Goal: Task Accomplishment & Management: Use online tool/utility

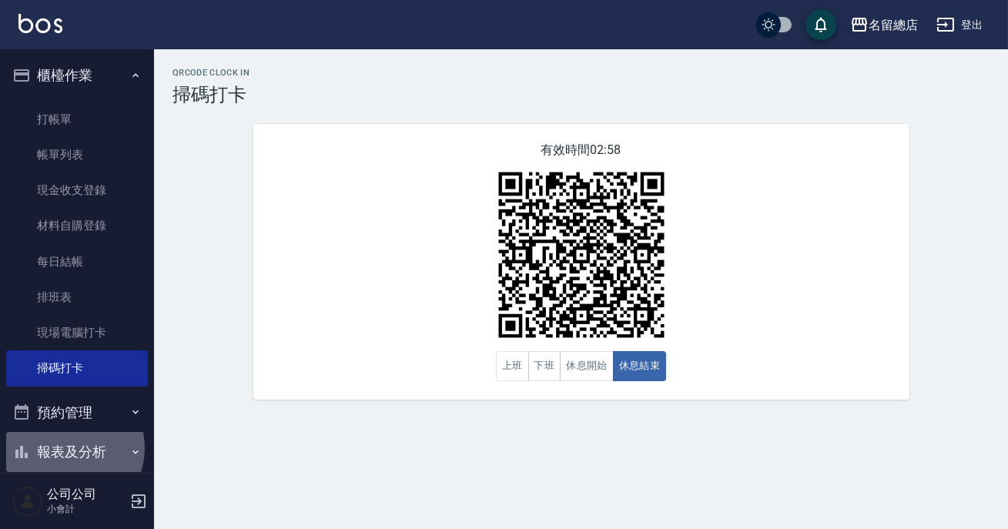
click at [69, 448] on button "報表及分析" at bounding box center [77, 452] width 142 height 40
click at [109, 452] on button "報表及分析" at bounding box center [77, 452] width 142 height 40
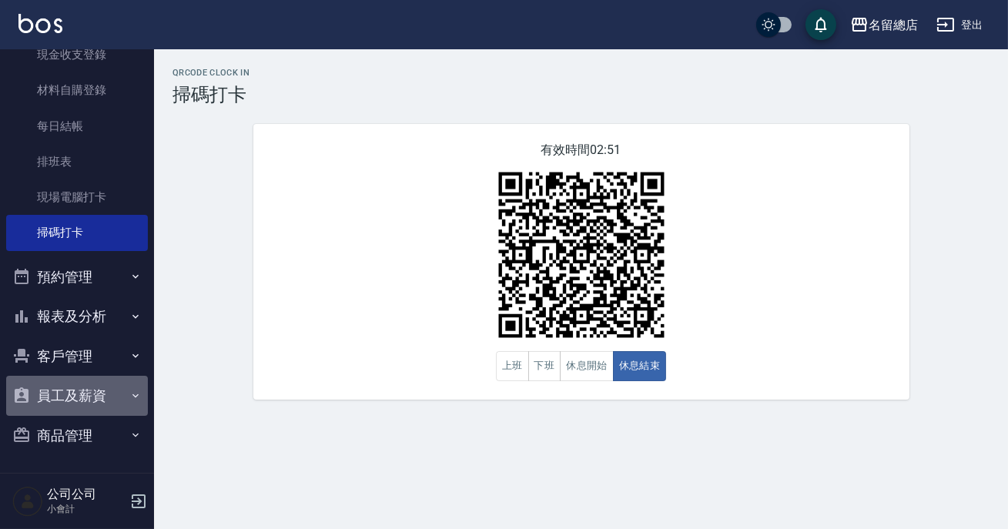
click at [98, 402] on button "員工及薪資" at bounding box center [77, 396] width 142 height 40
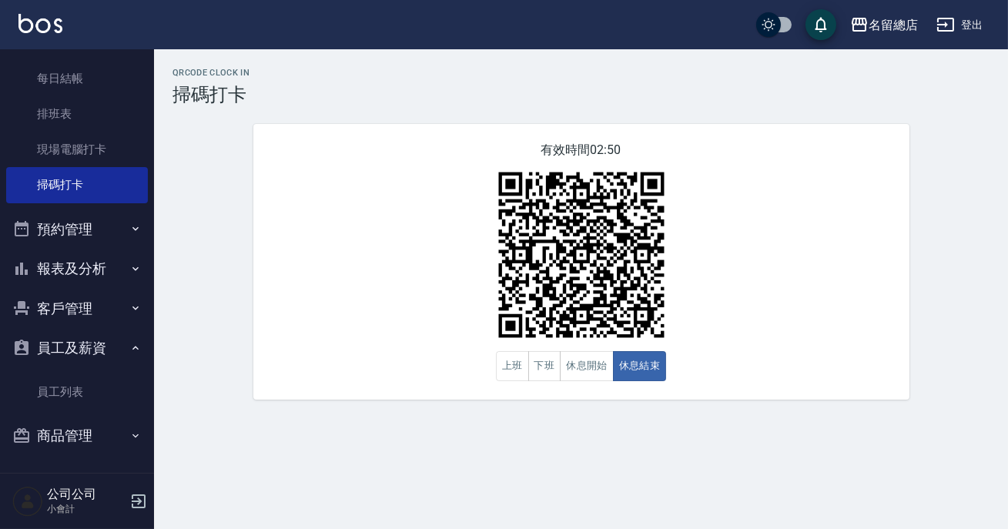
click at [115, 338] on button "員工及薪資" at bounding box center [77, 348] width 142 height 40
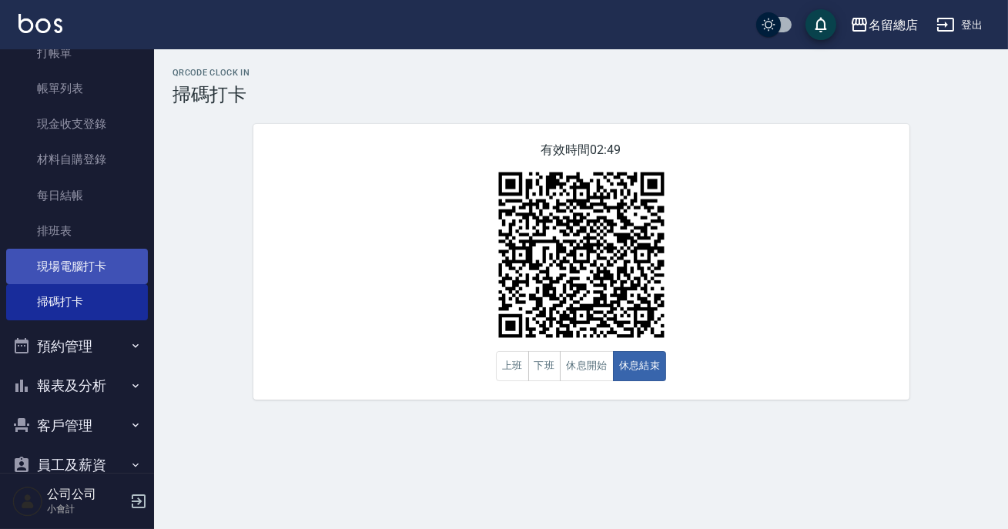
scroll to position [0, 0]
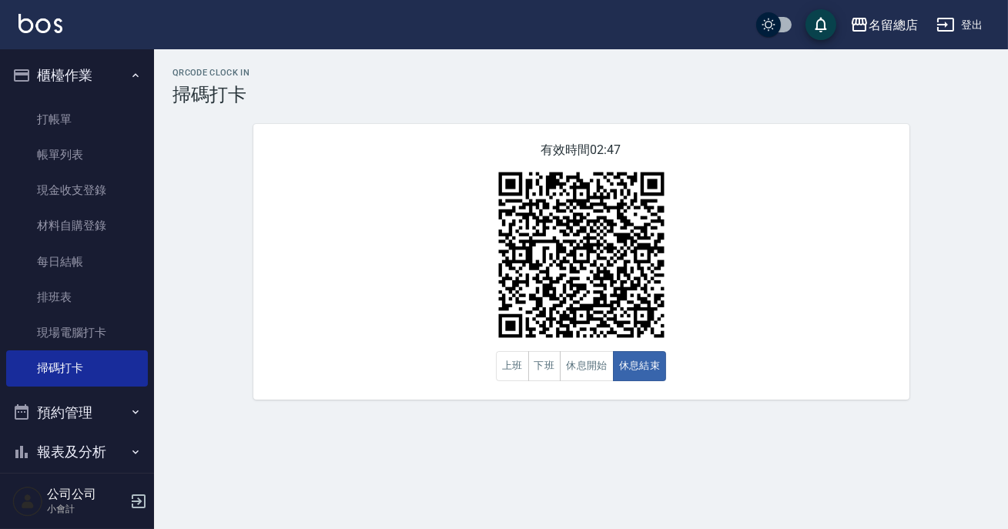
click at [115, 447] on button "報表及分析" at bounding box center [77, 452] width 142 height 40
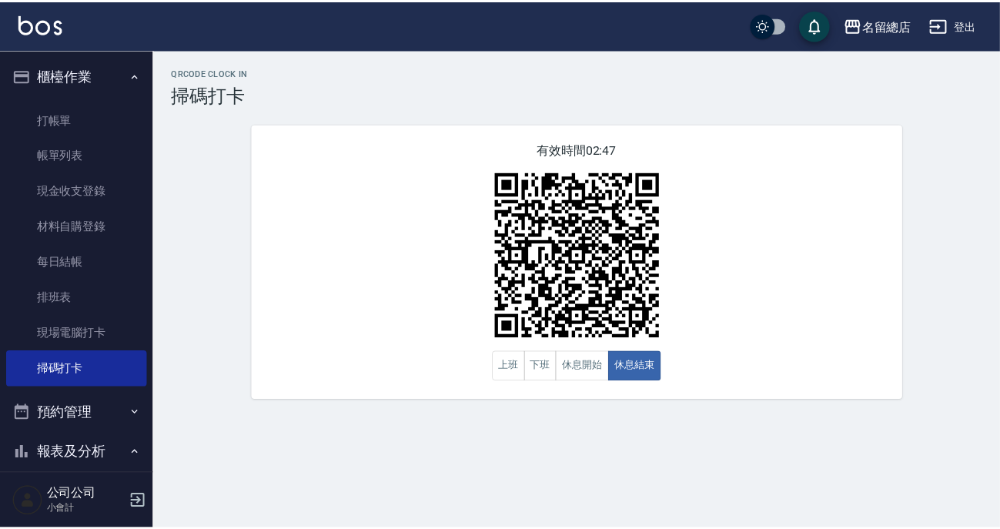
scroll to position [209, 0]
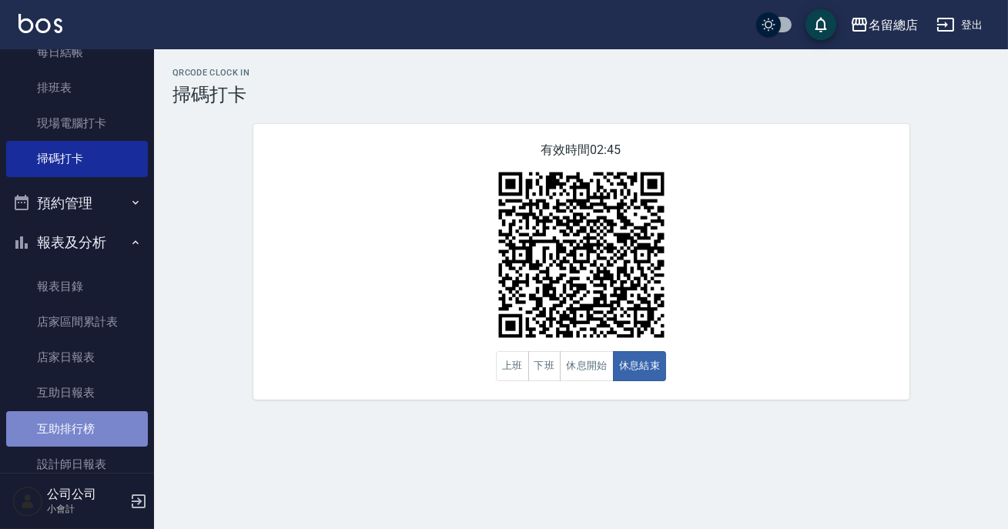
click at [93, 423] on link "互助排行榜" at bounding box center [77, 428] width 142 height 35
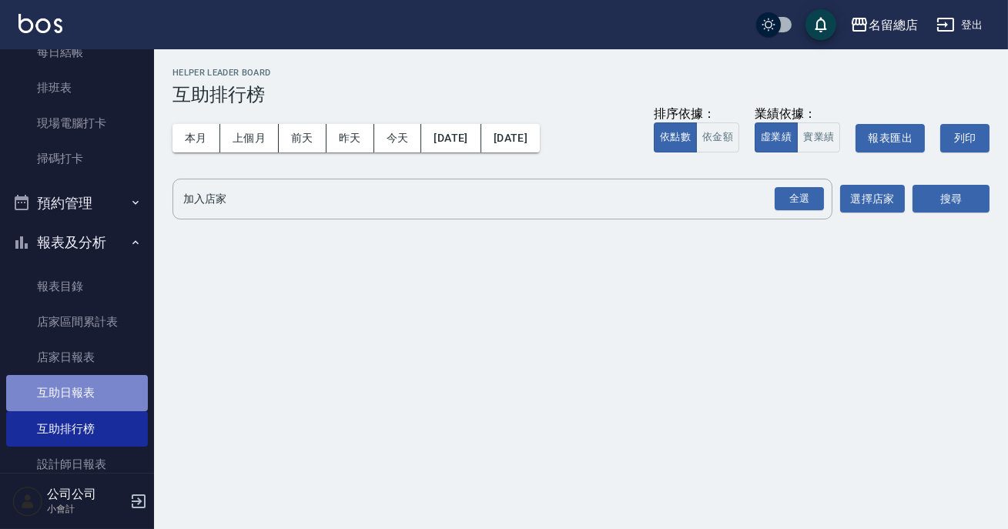
click at [109, 405] on link "互助日報表" at bounding box center [77, 392] width 142 height 35
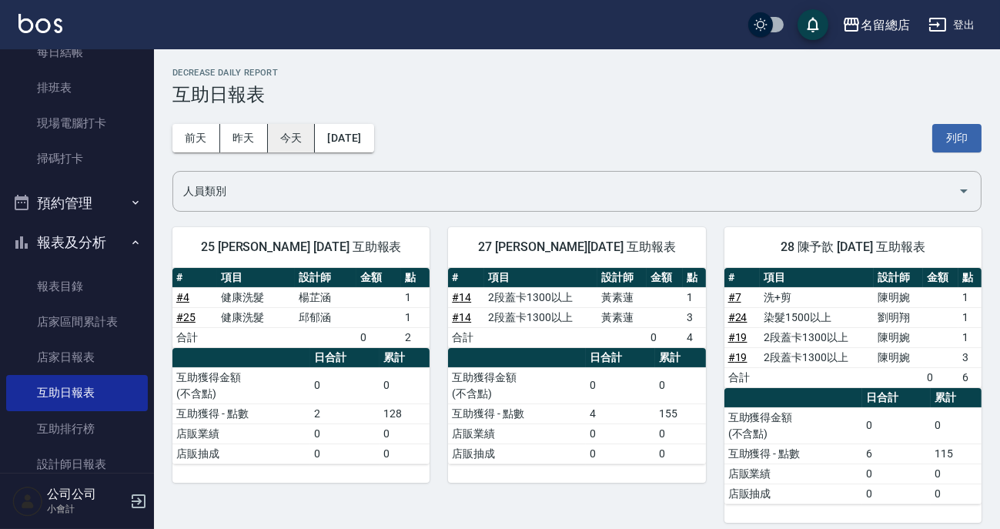
click at [289, 132] on button "今天" at bounding box center [292, 138] width 48 height 28
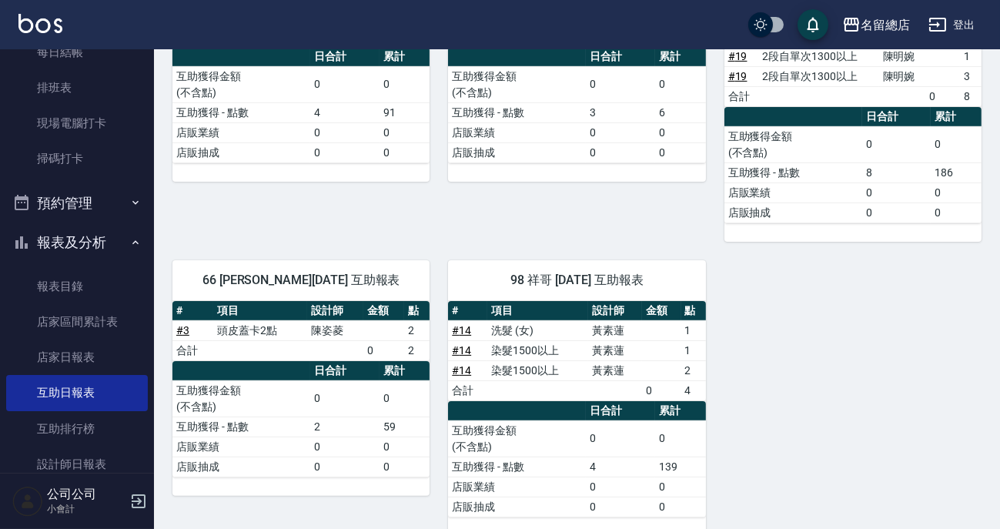
scroll to position [929, 0]
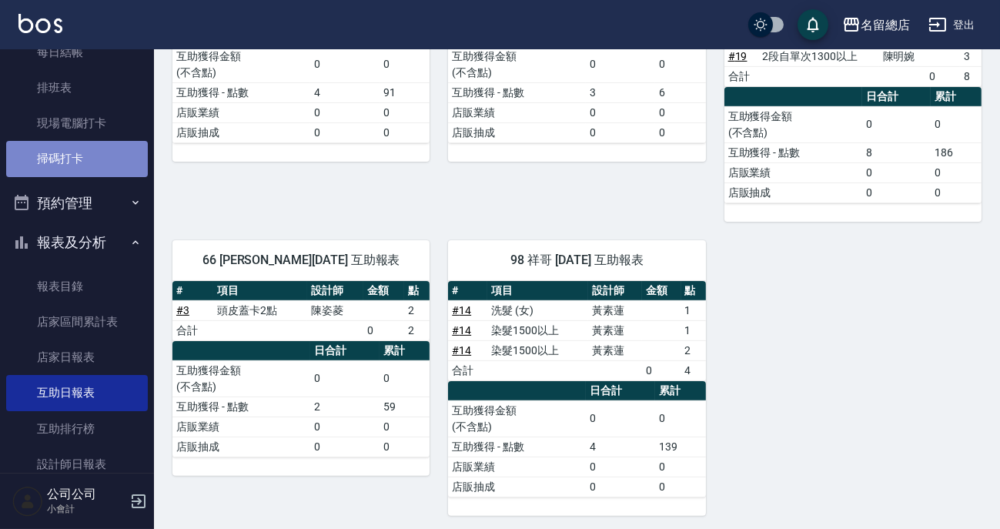
click at [84, 166] on link "掃碼打卡" at bounding box center [77, 158] width 142 height 35
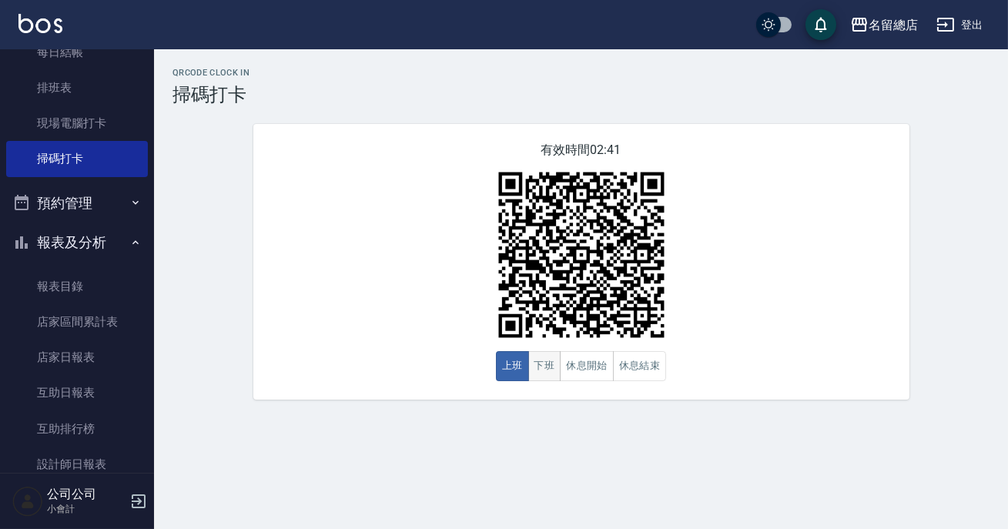
click at [542, 368] on button "下班" at bounding box center [544, 366] width 33 height 30
